Goal: Task Accomplishment & Management: Manage account settings

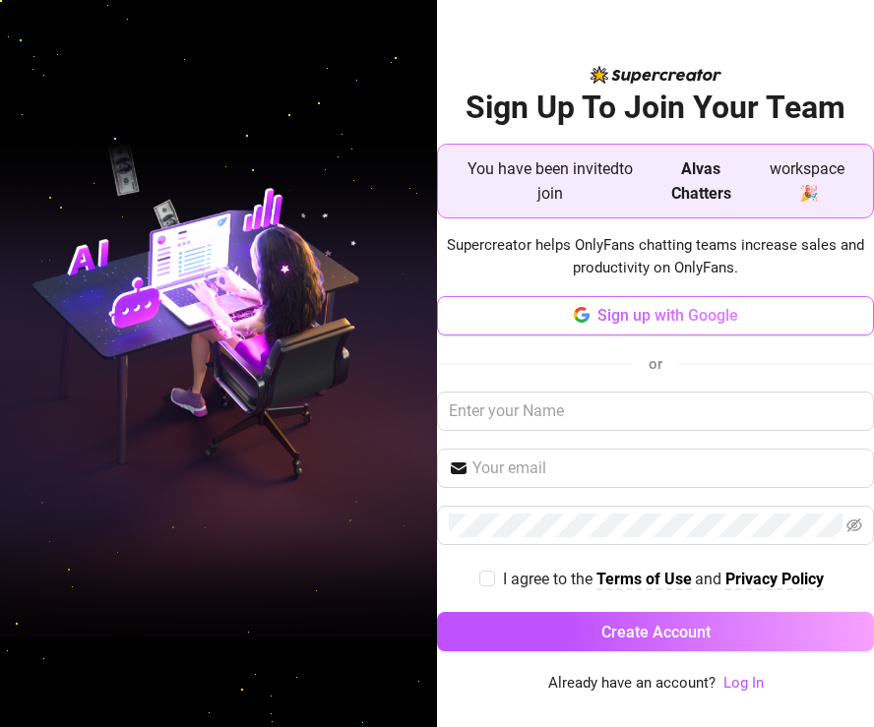
click at [673, 320] on span "Sign up with Google" at bounding box center [667, 315] width 141 height 19
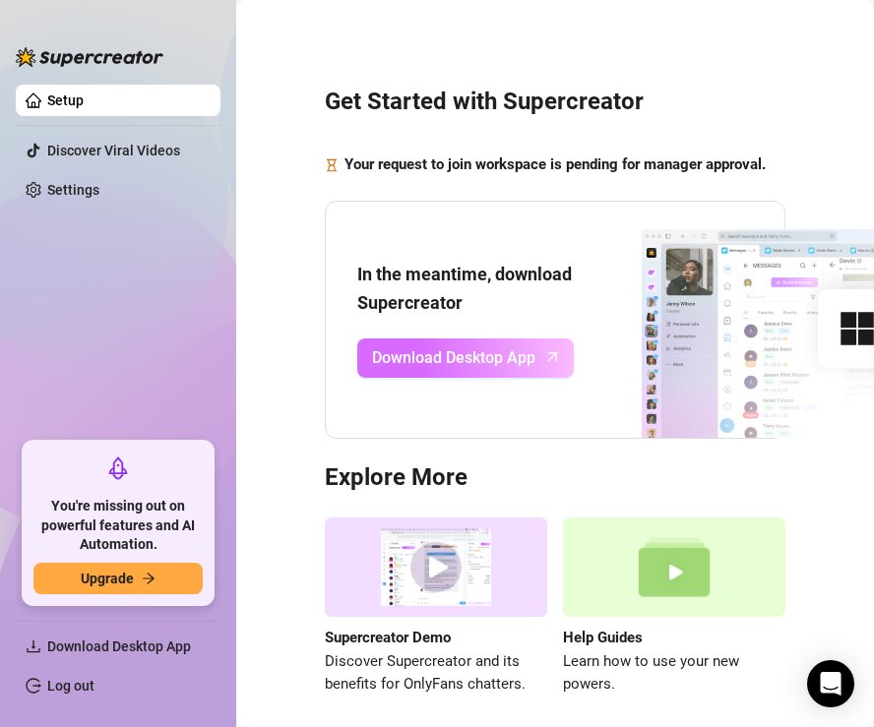
click at [484, 370] on span "Download Desktop App" at bounding box center [453, 357] width 163 height 25
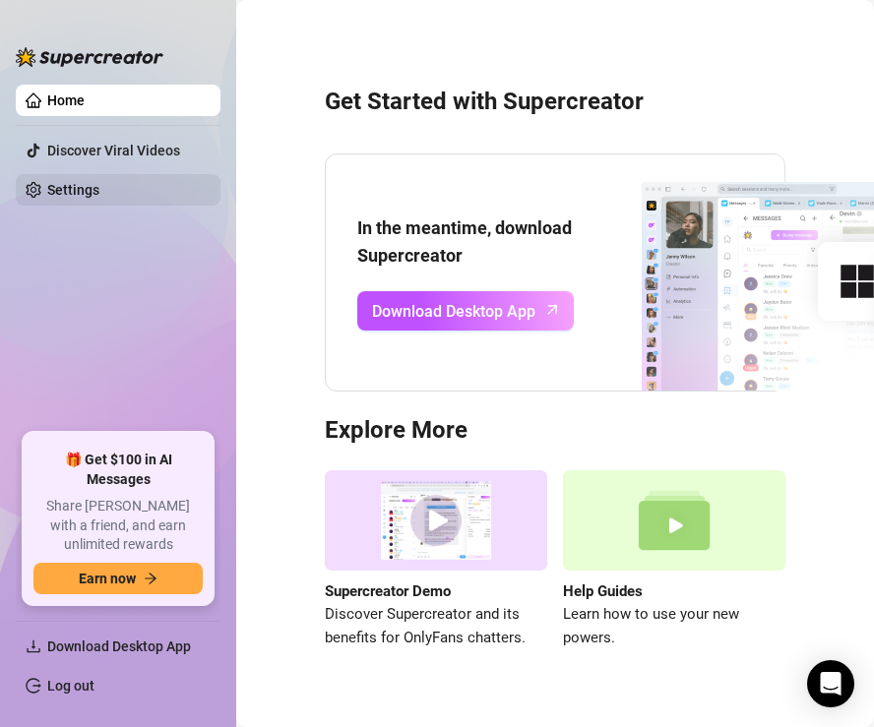
click at [95, 188] on link "Settings" at bounding box center [73, 190] width 52 height 16
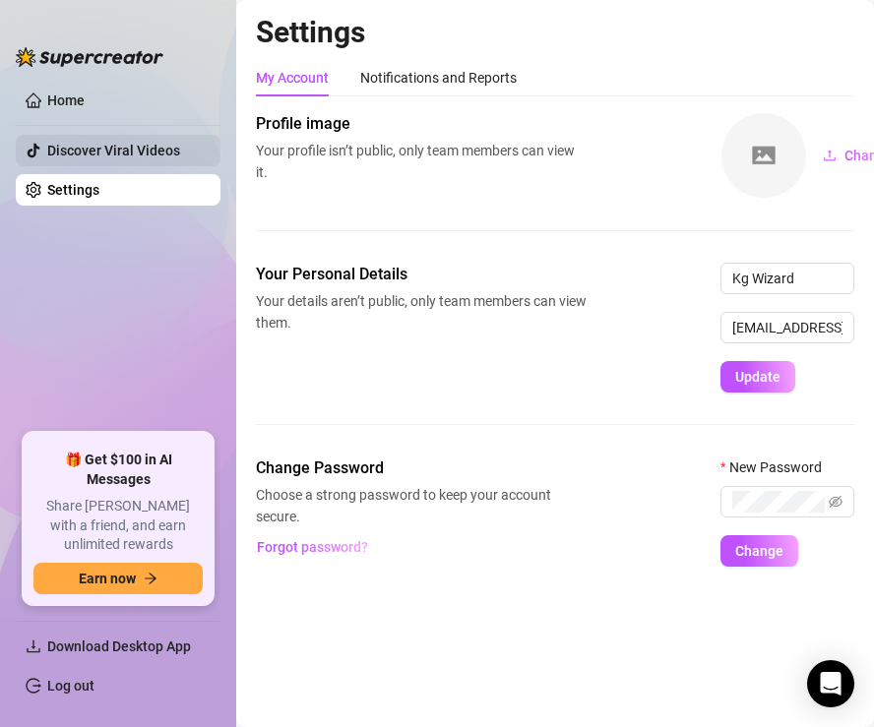
click at [118, 150] on link "Discover Viral Videos" at bounding box center [113, 151] width 133 height 16
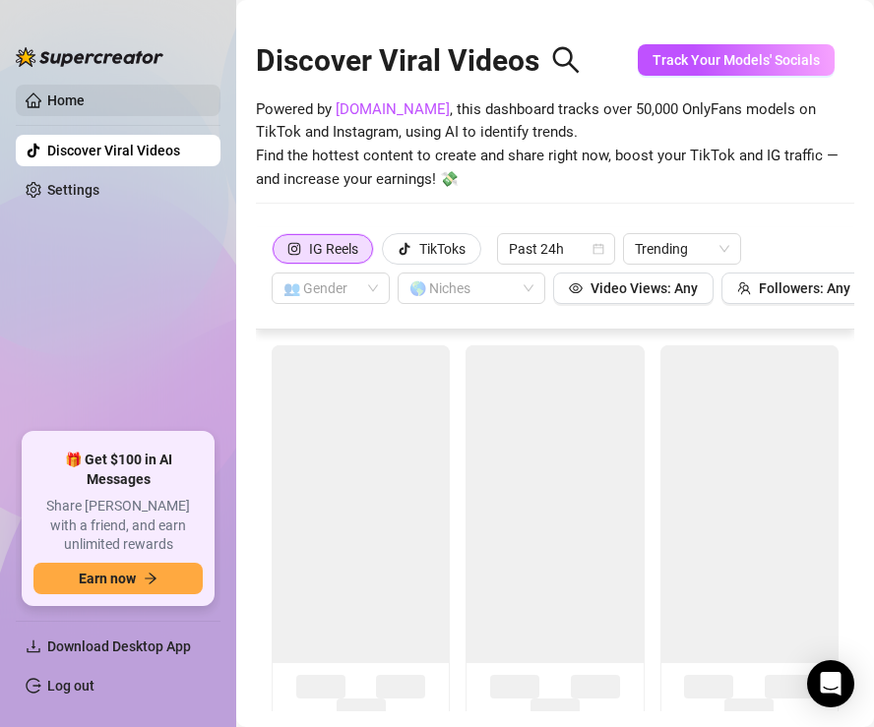
click at [85, 104] on link "Home" at bounding box center [65, 101] width 37 height 16
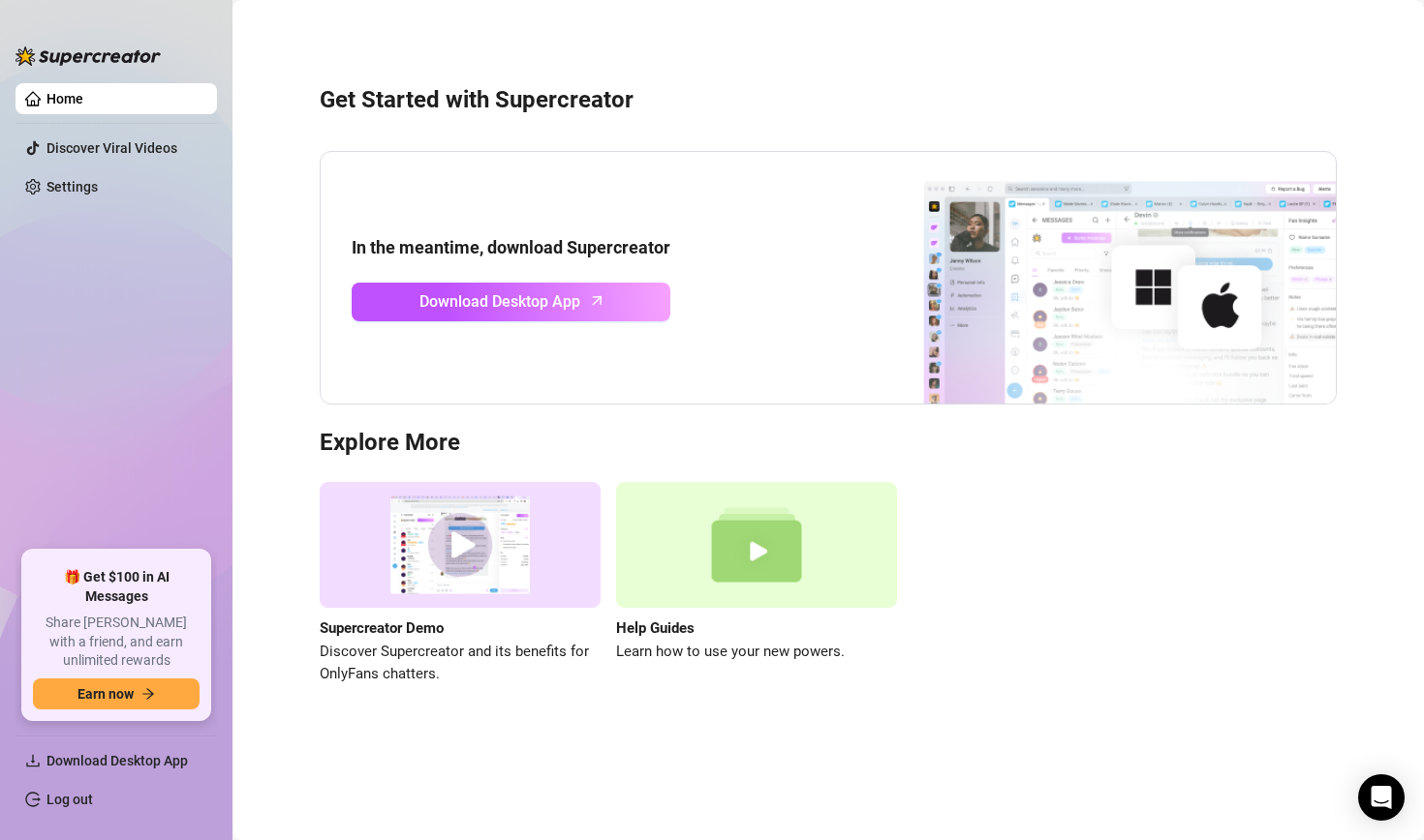
click at [450, 560] on img at bounding box center [460, 545] width 280 height 127
click at [92, 714] on span "Download Desktop App" at bounding box center [123, 760] width 155 height 30
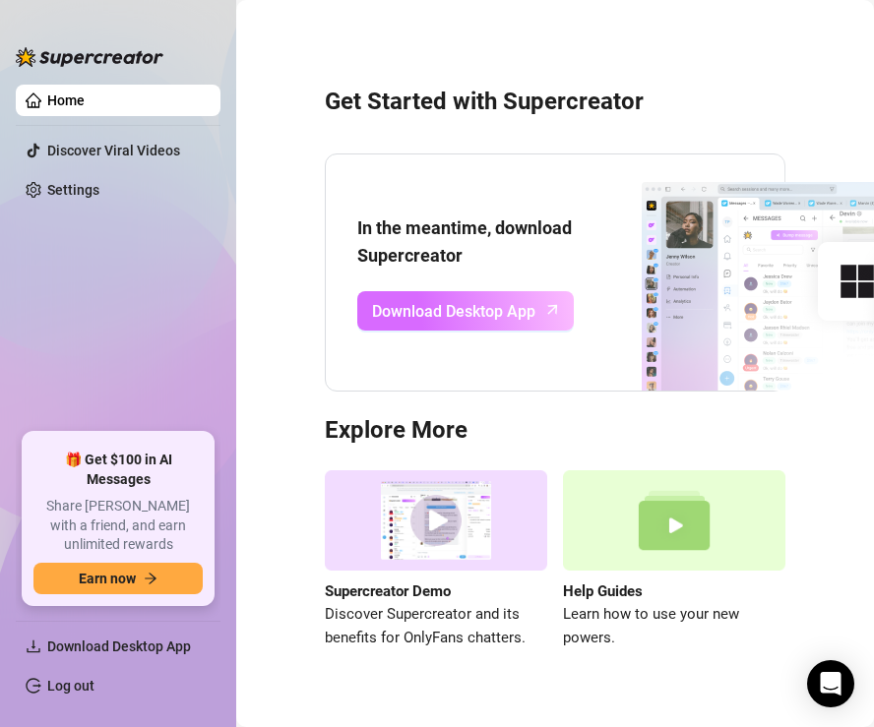
click at [432, 309] on span "Download Desktop App" at bounding box center [453, 311] width 163 height 25
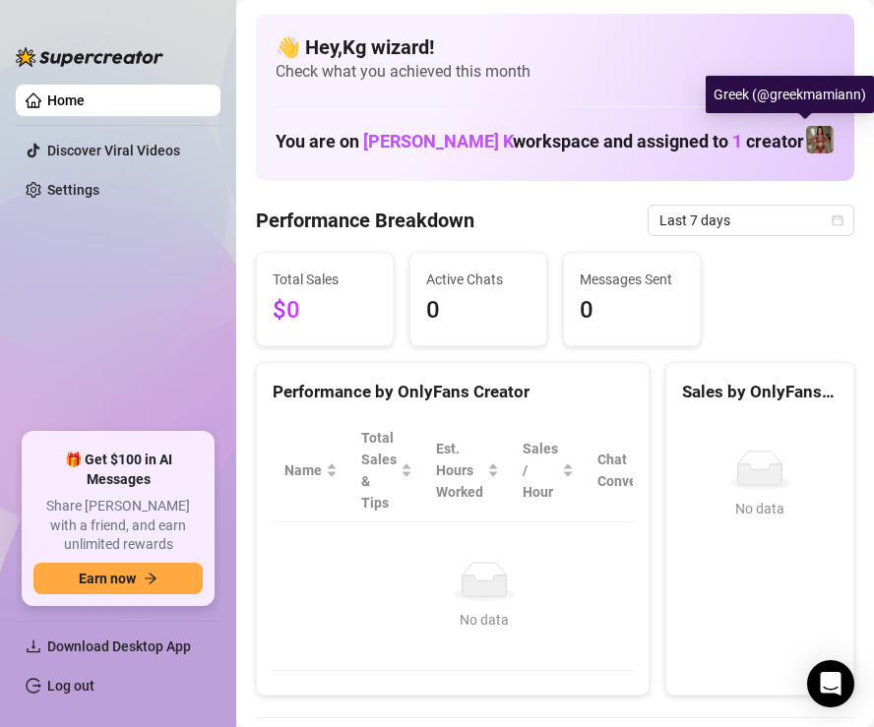
click at [808, 150] on img at bounding box center [820, 140] width 28 height 28
click at [806, 136] on img at bounding box center [820, 140] width 28 height 28
